Goal: Information Seeking & Learning: Learn about a topic

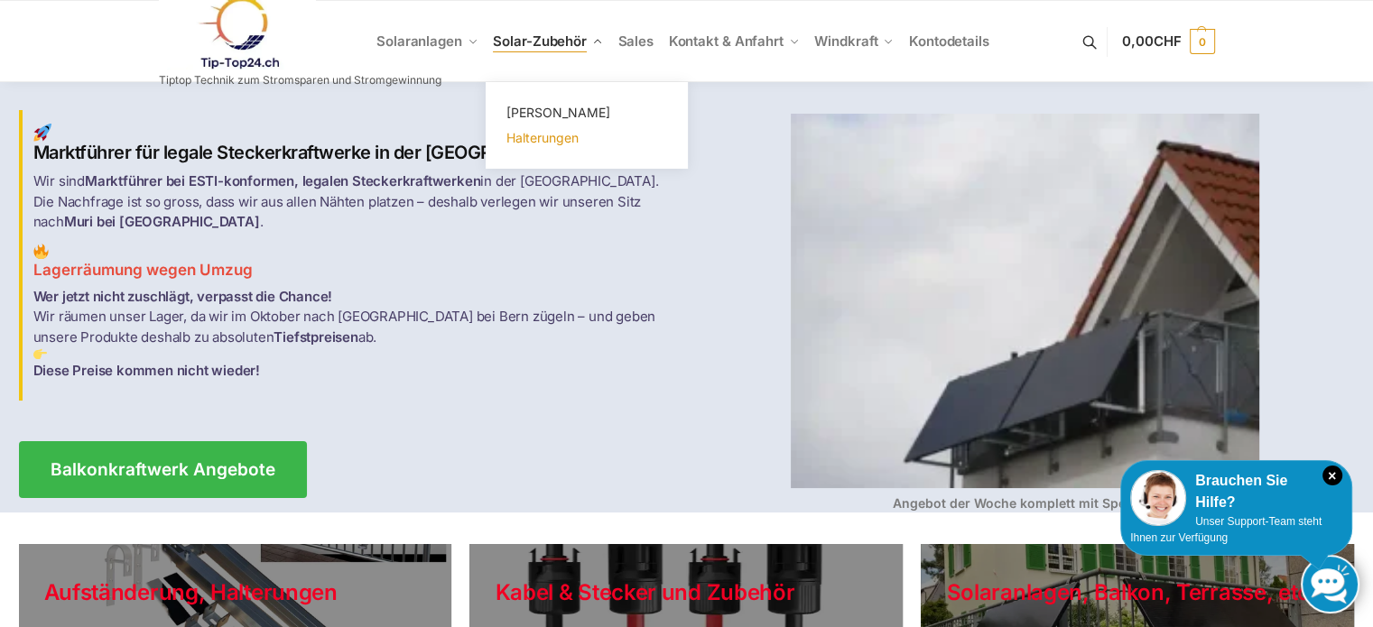
click at [536, 135] on span "Halterungen" at bounding box center [542, 137] width 72 height 15
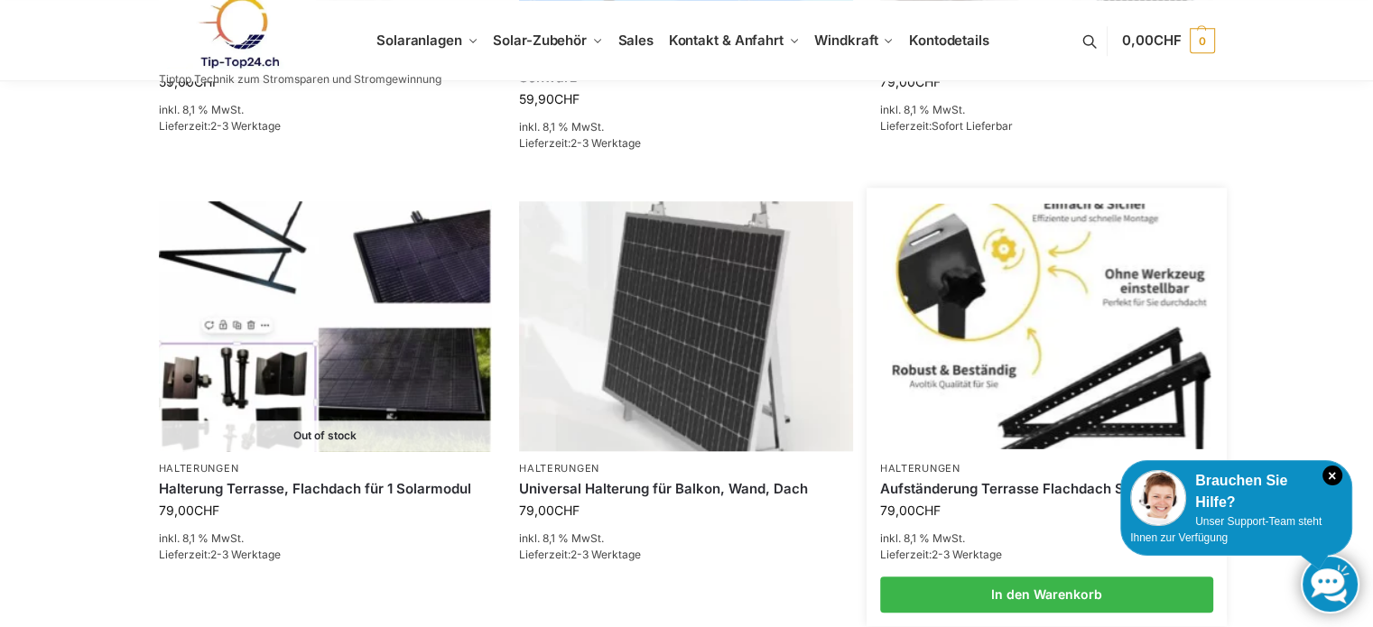
scroll to position [1895, 0]
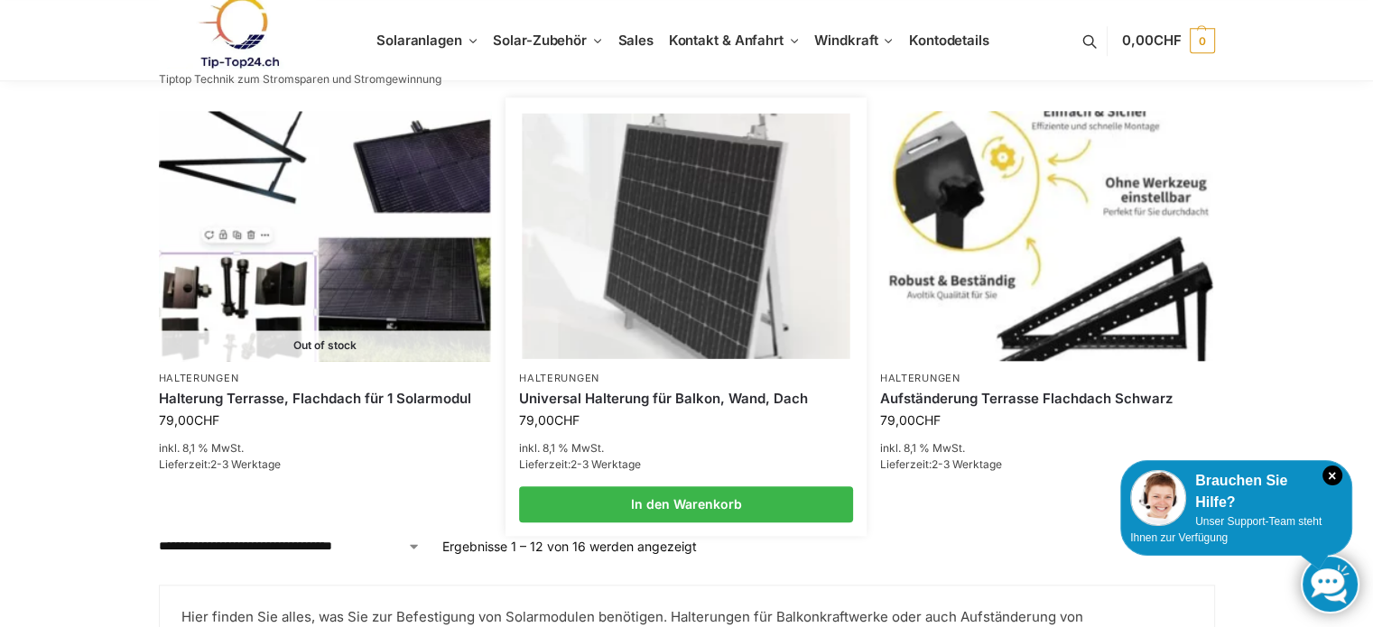
click at [710, 259] on img at bounding box center [686, 236] width 328 height 245
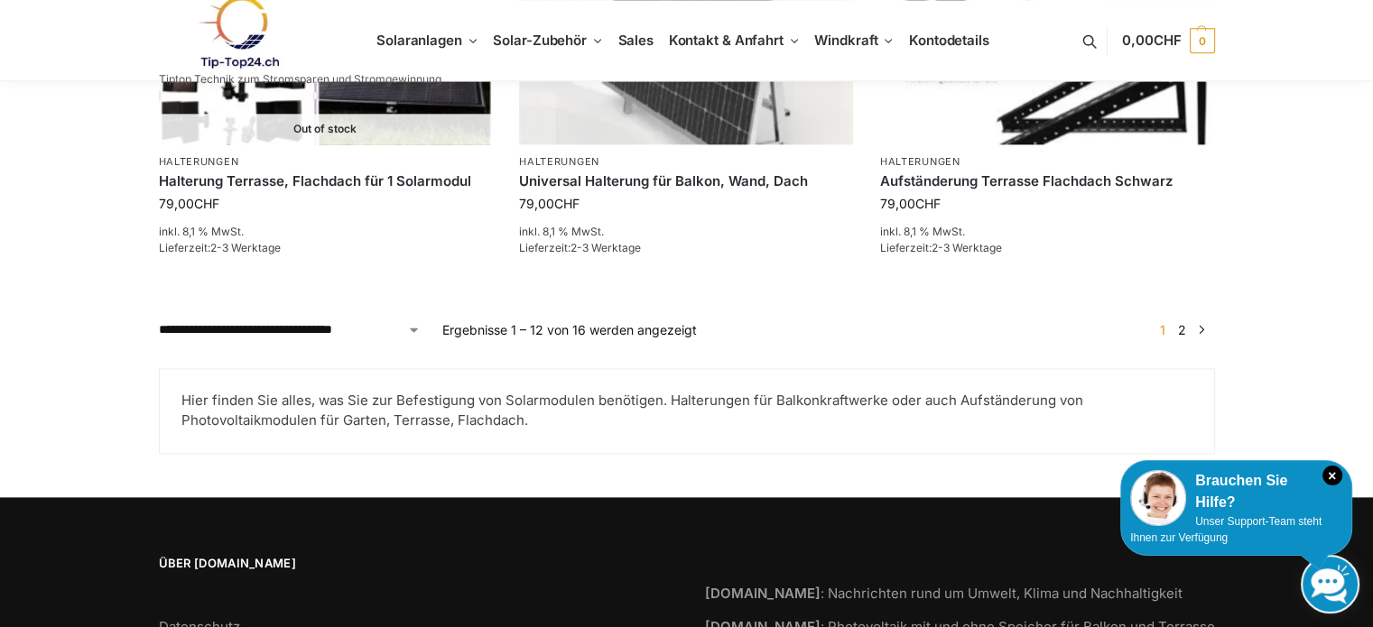
scroll to position [2173, 0]
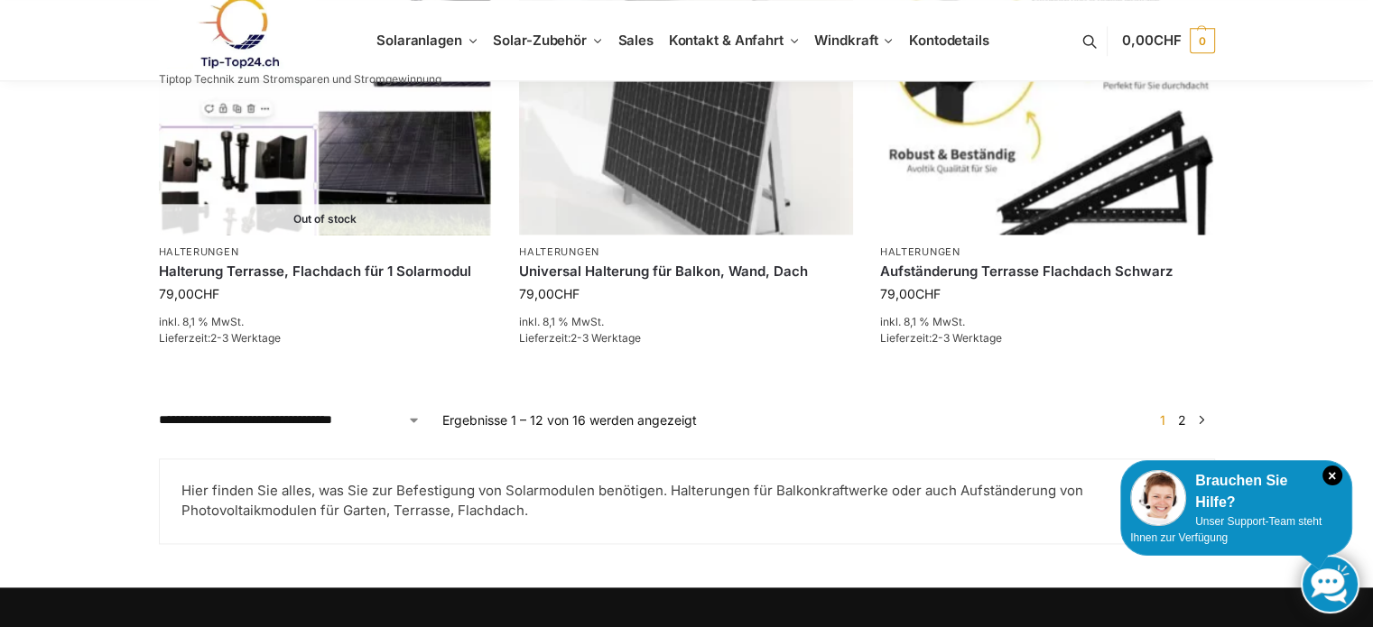
click at [1184, 412] on link "2" at bounding box center [1181, 419] width 17 height 15
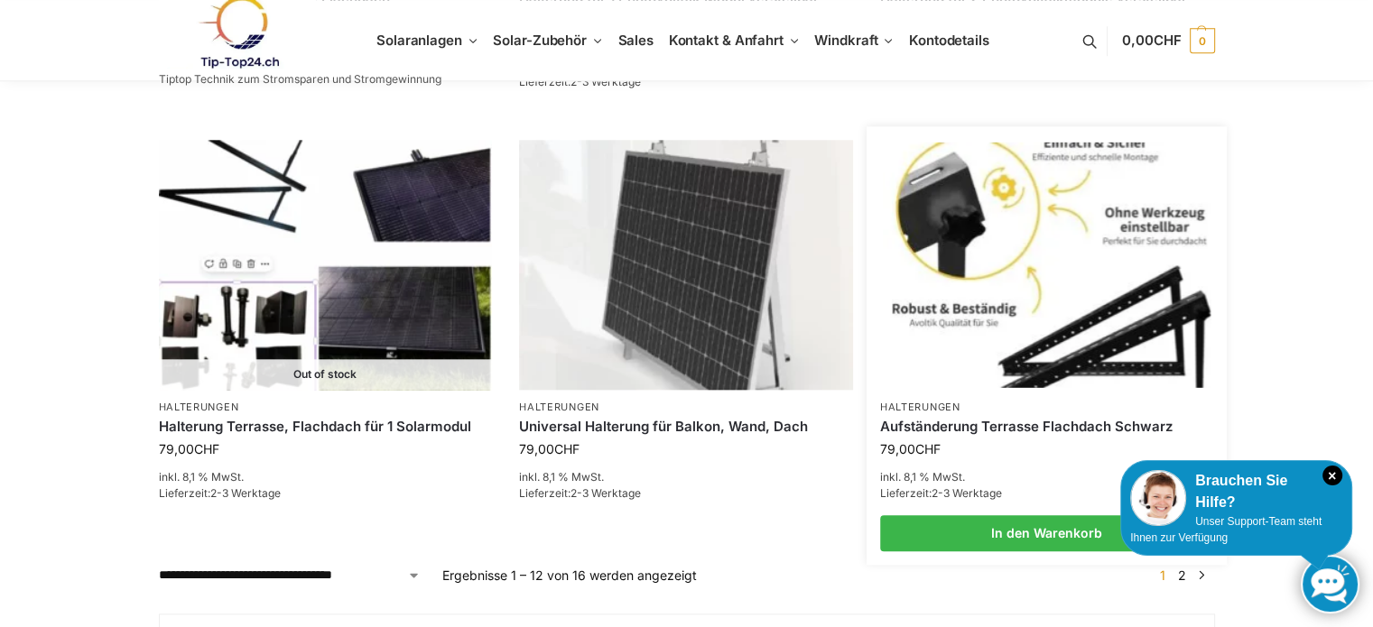
scroll to position [1993, 0]
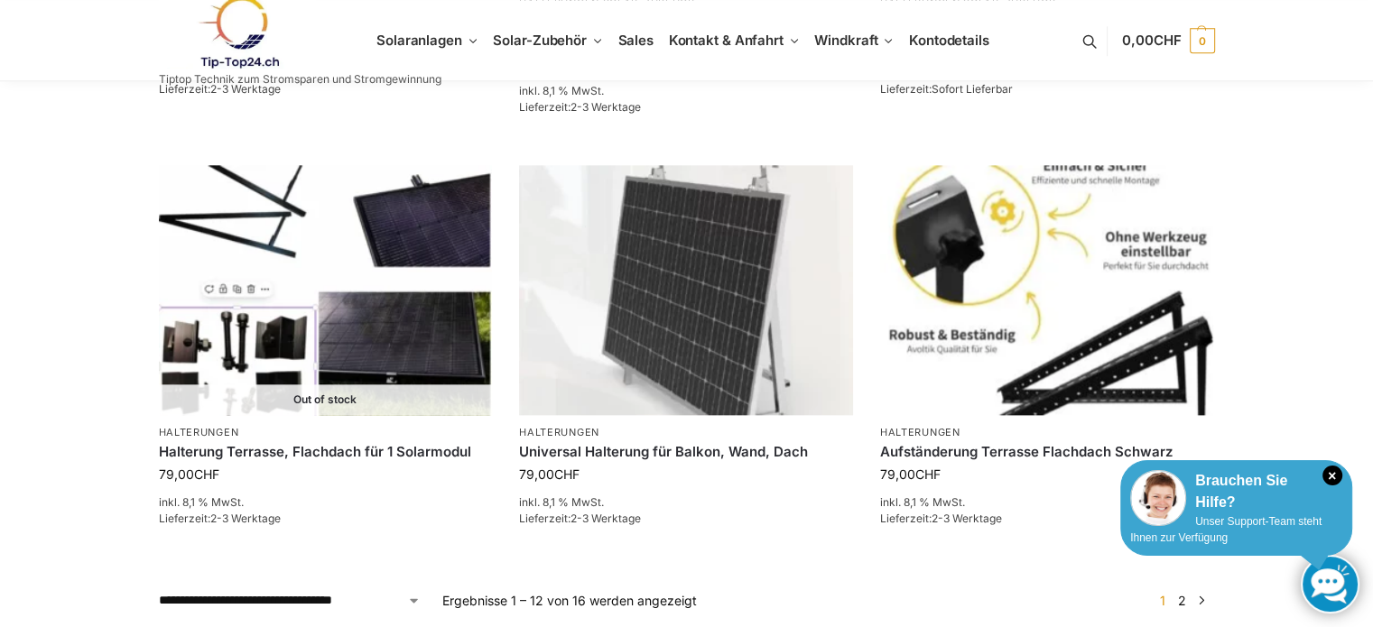
click at [1228, 498] on div "Brauchen Sie Hilfe?" at bounding box center [1236, 491] width 212 height 43
